Goal: Transaction & Acquisition: Purchase product/service

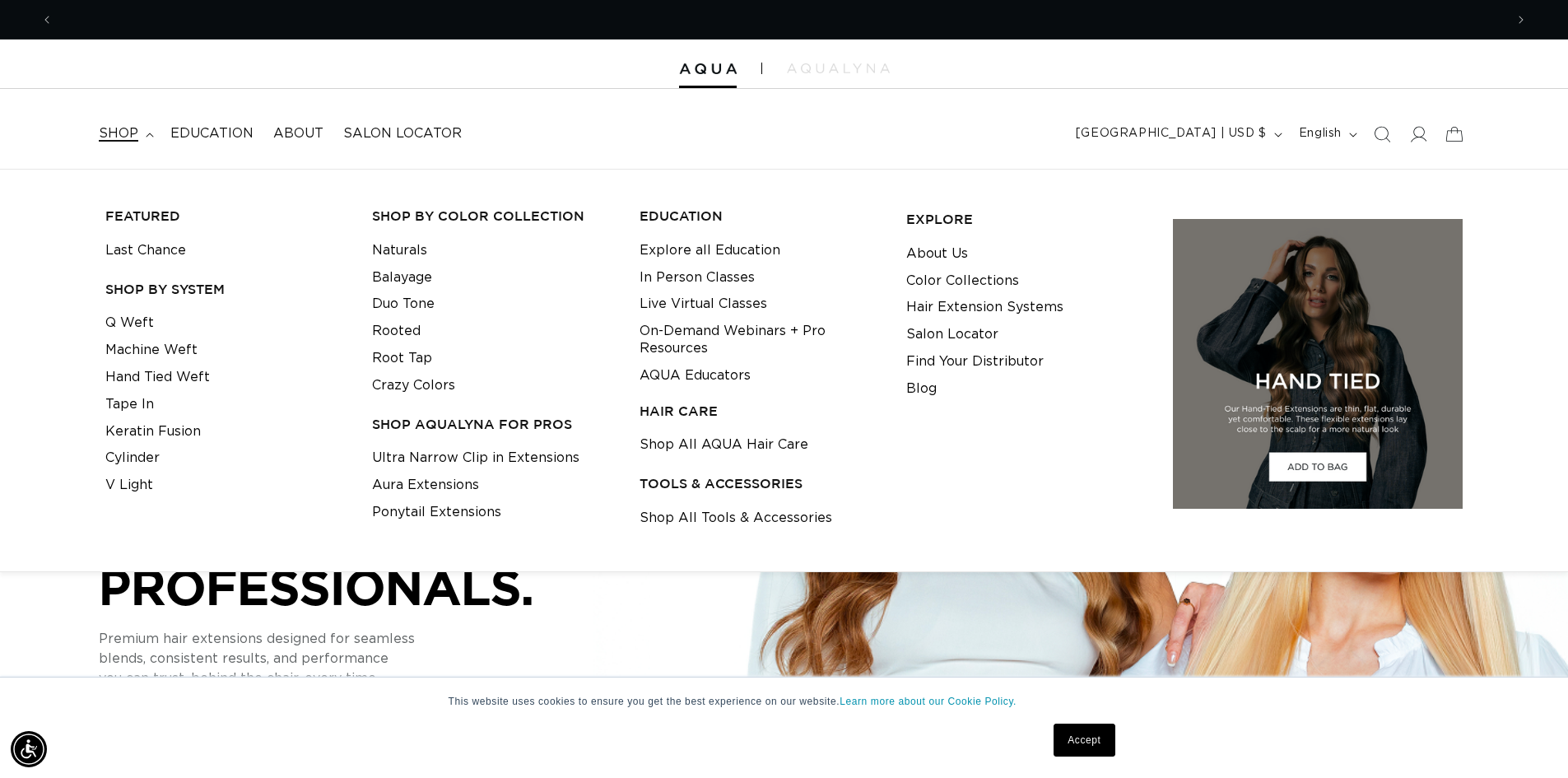
scroll to position [0, 1451]
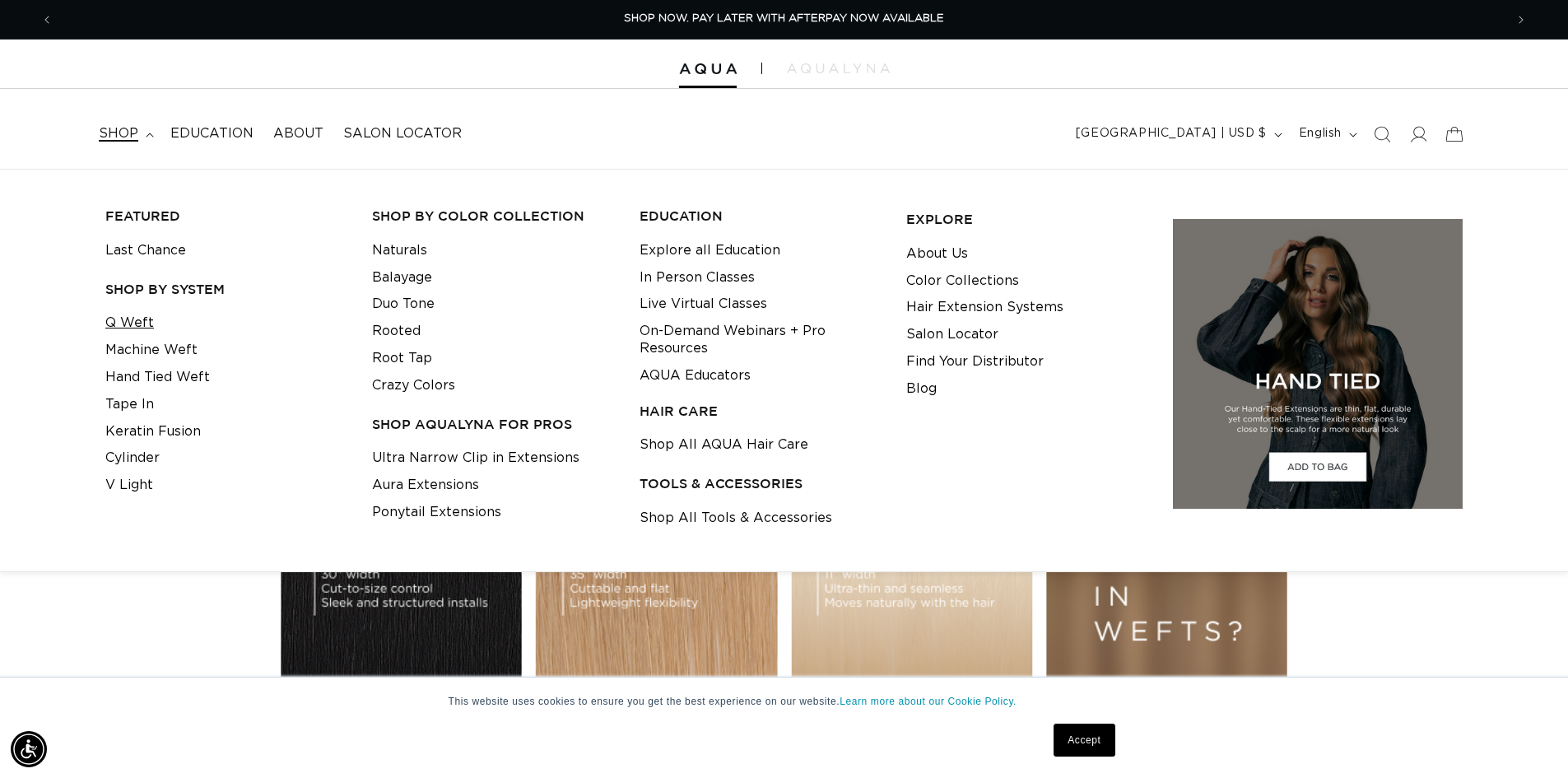
click at [140, 320] on link "Q Weft" at bounding box center [129, 323] width 49 height 27
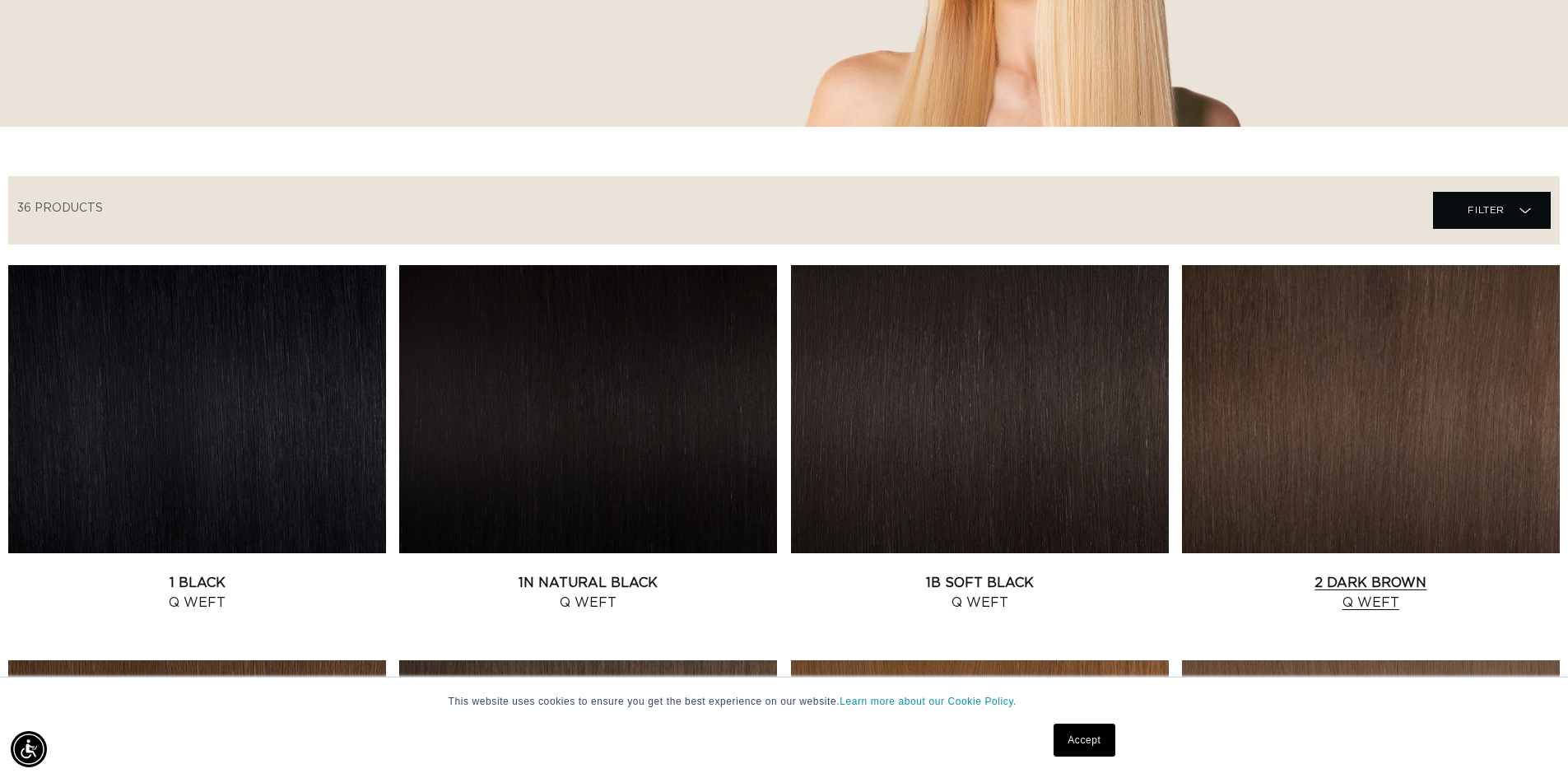
scroll to position [412, 0]
click at [1441, 211] on span "Filter Filter" at bounding box center [1492, 211] width 118 height 37
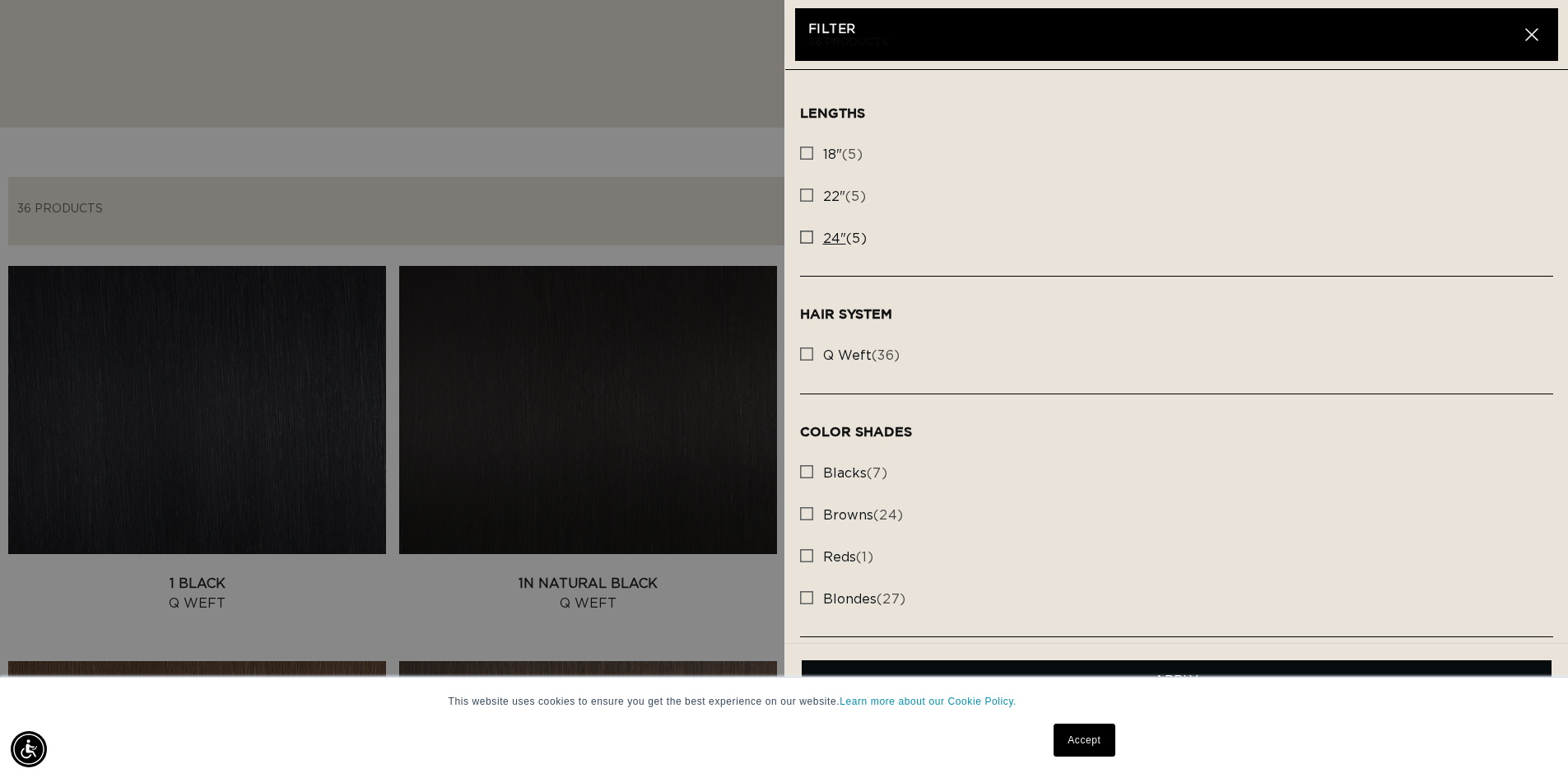
click at [828, 238] on span "24"" at bounding box center [835, 239] width 23 height 13
click at [813, 238] on input "24" (5) 24" (5 products)" at bounding box center [806, 233] width 13 height 13
checkbox input "true"
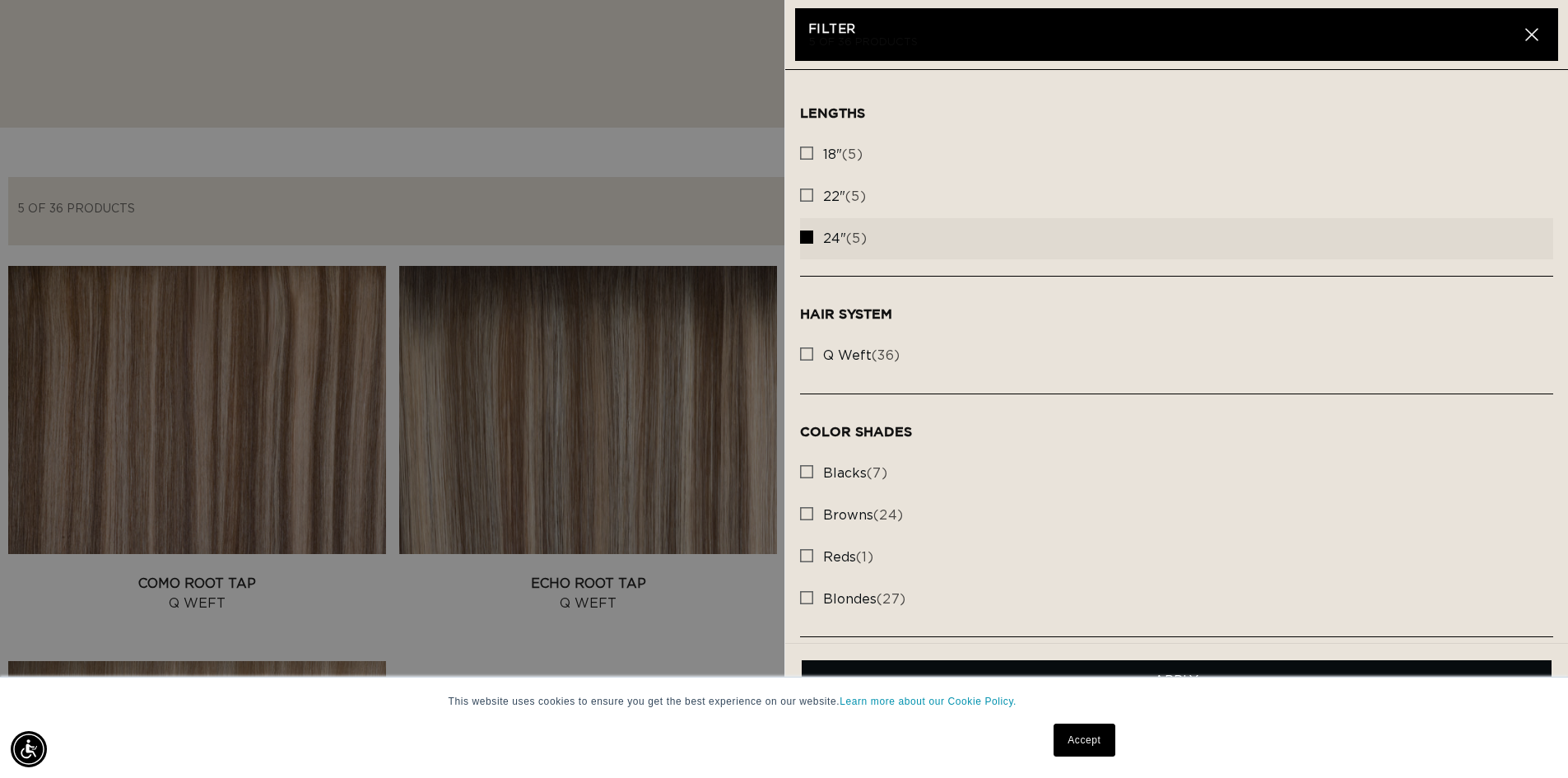
click at [1433, 192] on summary "Filter Filter" at bounding box center [1492, 211] width 118 height 37
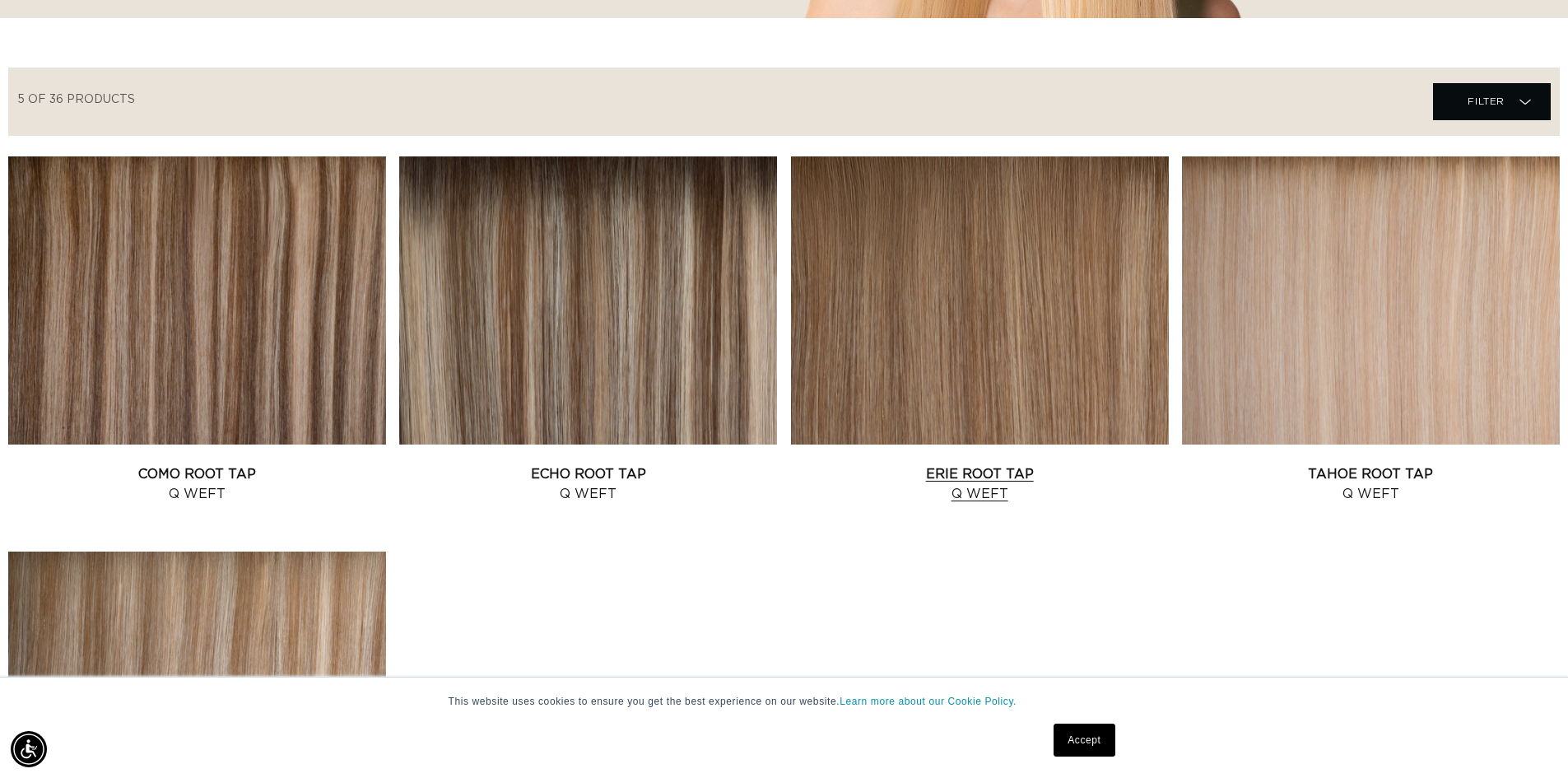
scroll to position [659, 0]
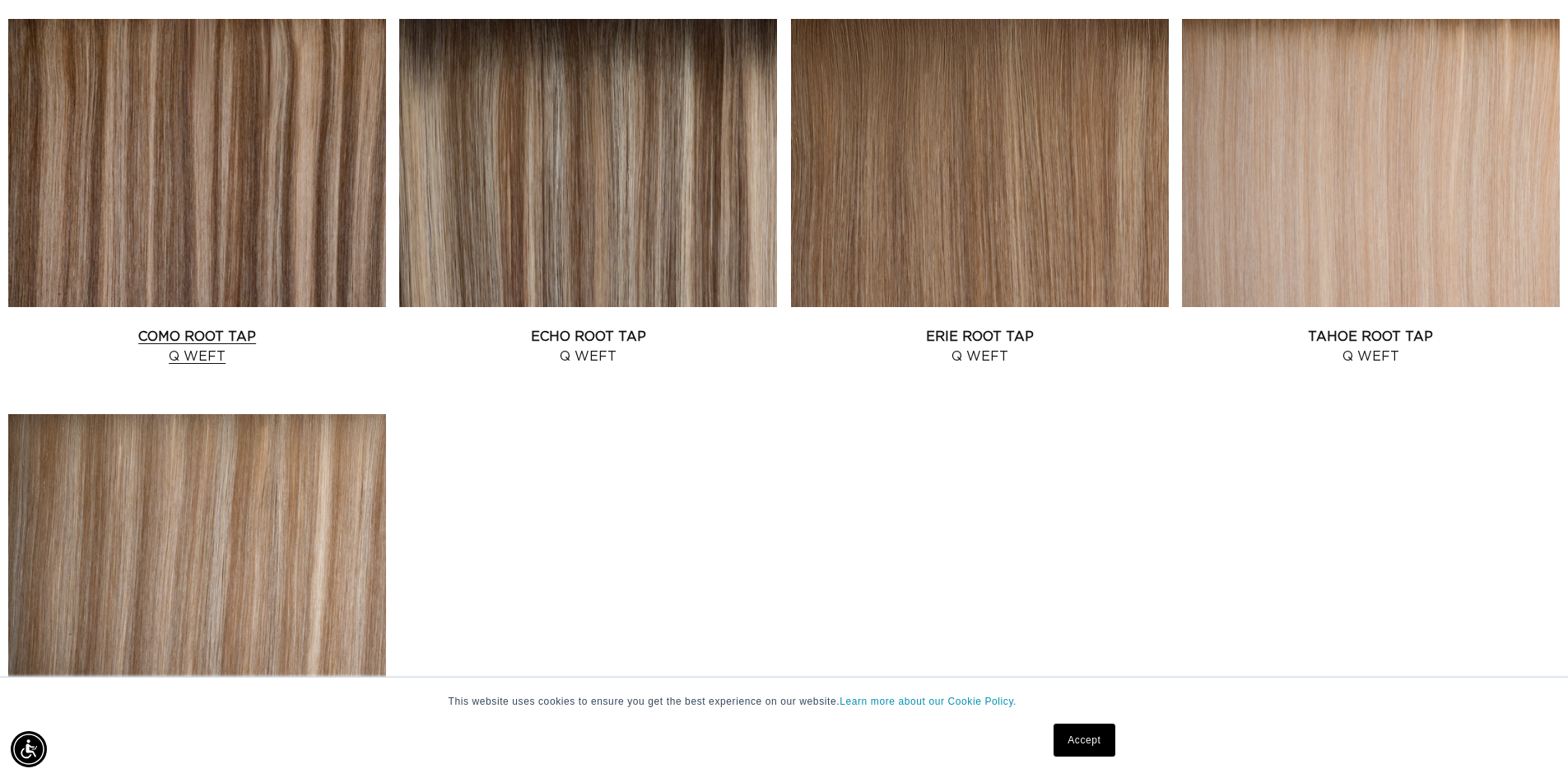
click at [183, 344] on link "Como Root Tap Q Weft" at bounding box center [197, 347] width 378 height 39
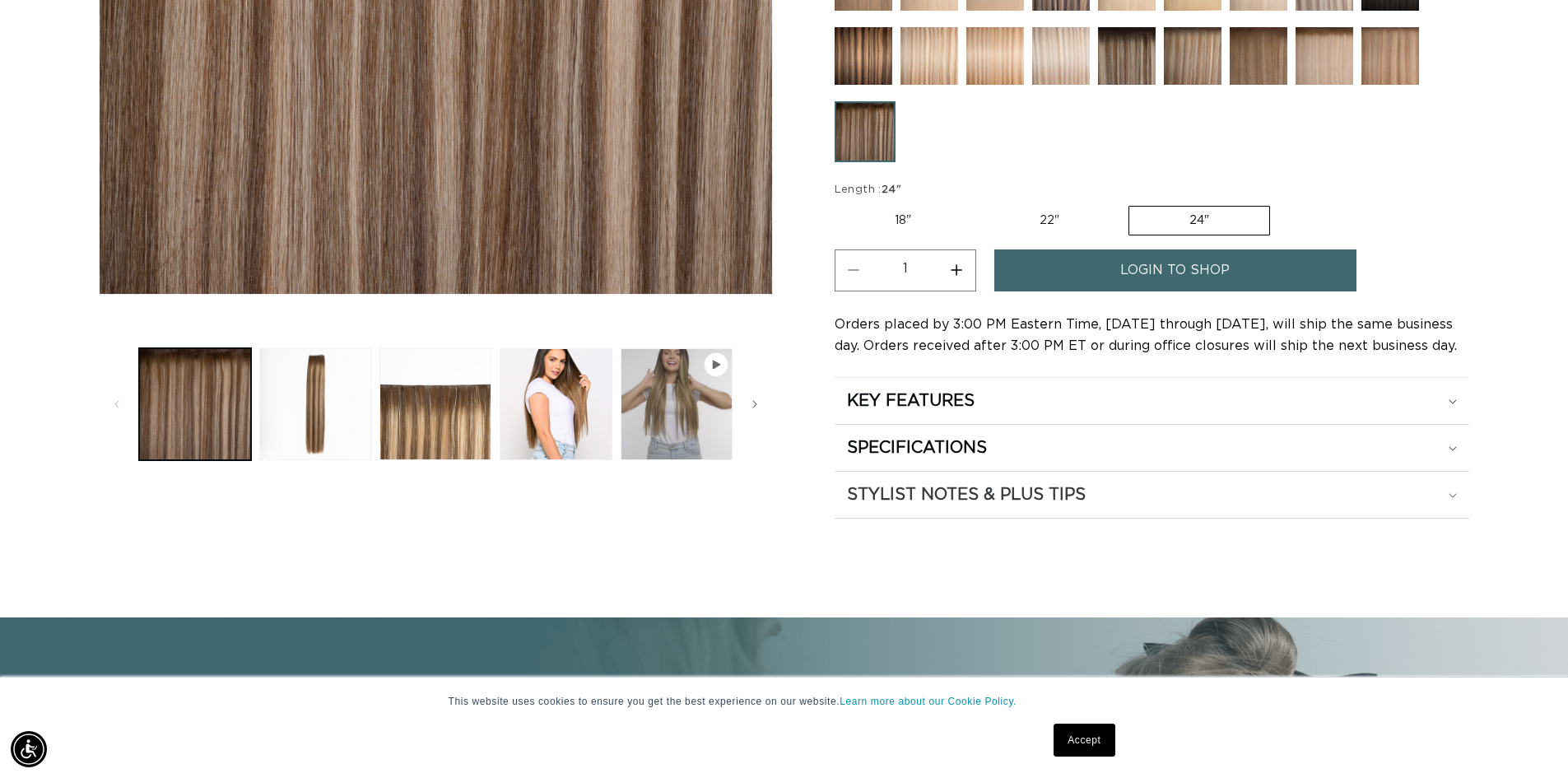
scroll to position [577, 0]
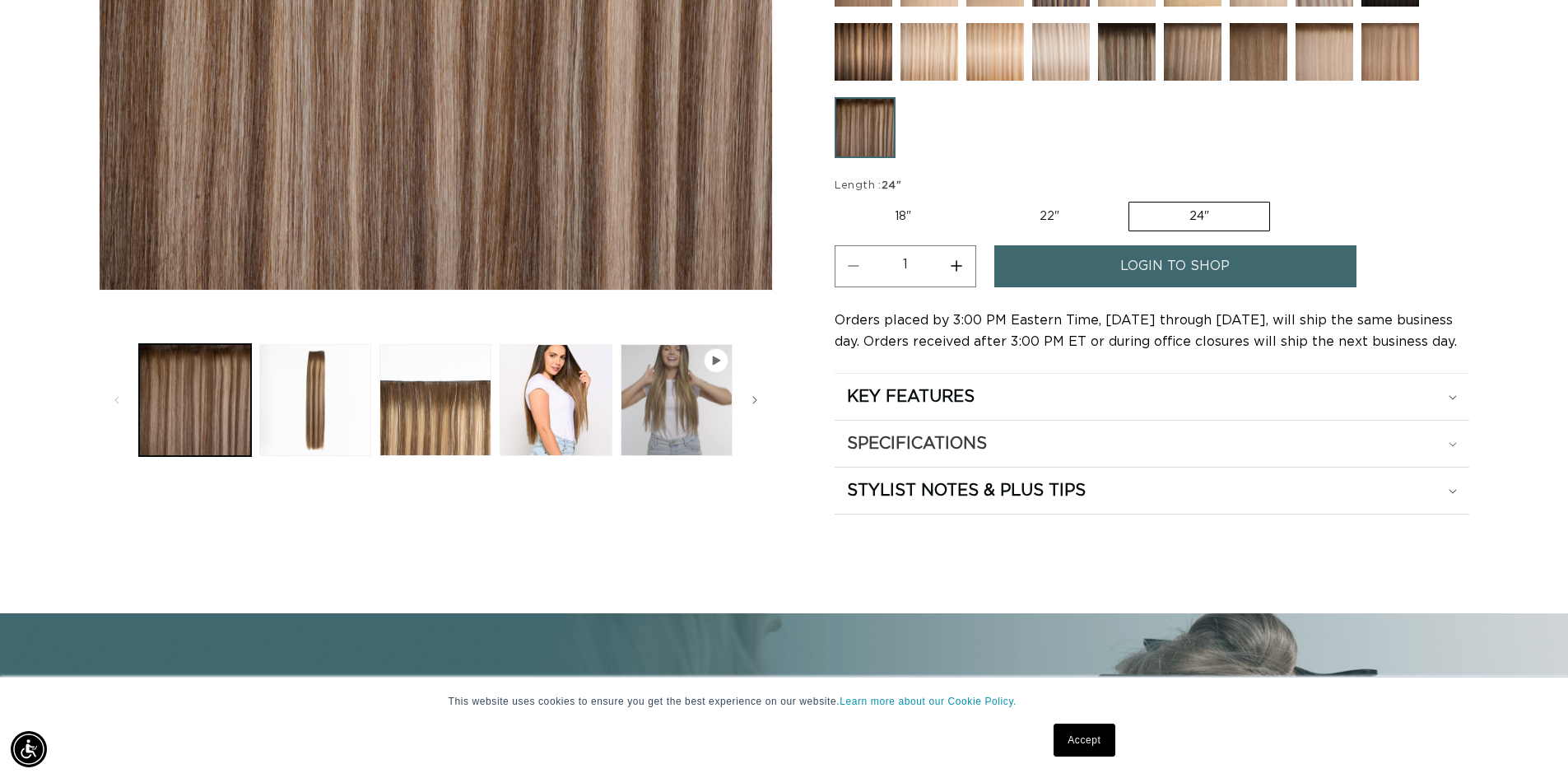
click at [1025, 433] on div "SPECIFICATIONS" at bounding box center [1152, 444] width 610 height 21
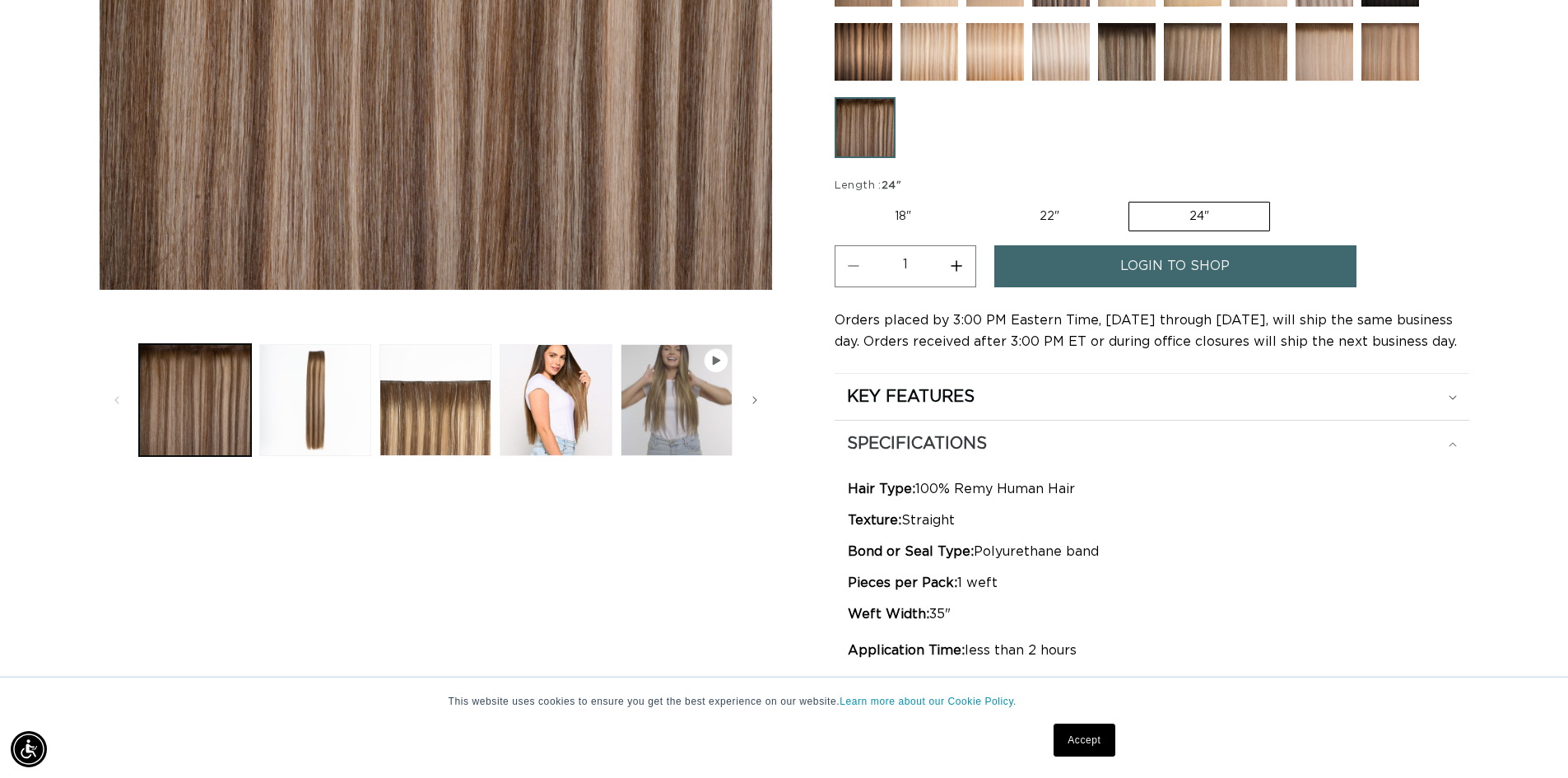
scroll to position [0, 0]
click at [1285, 436] on div "SPECIFICATIONS" at bounding box center [1152, 444] width 610 height 21
